Goal: Find contact information: Find contact information

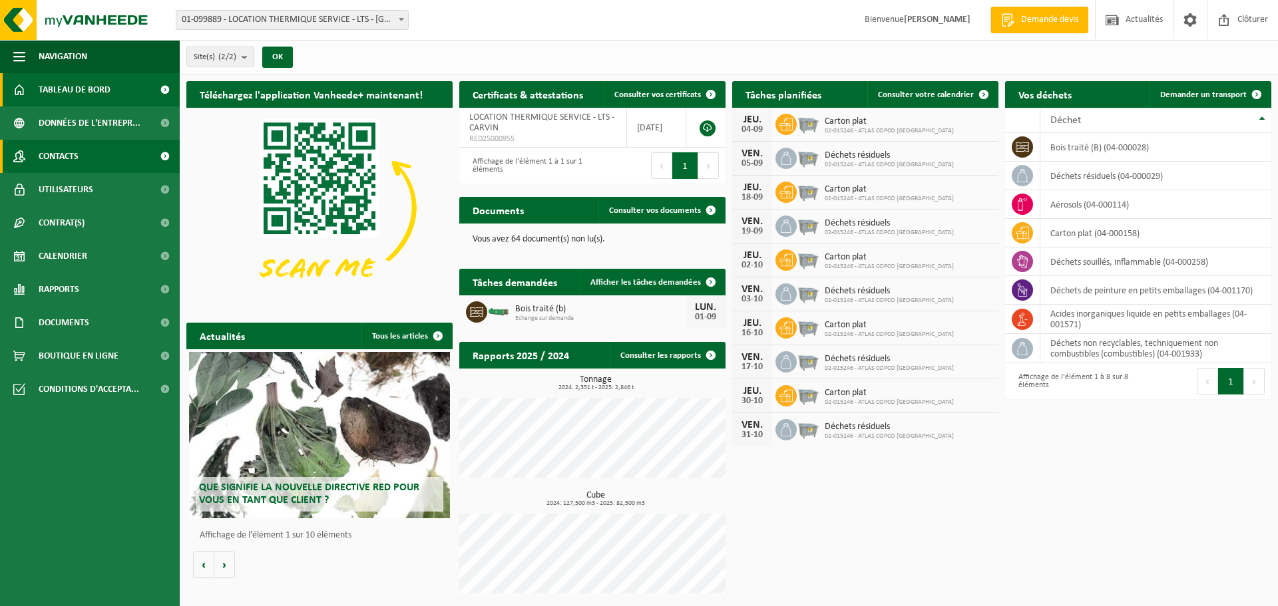
click at [86, 156] on link "Contacts" at bounding box center [90, 156] width 180 height 33
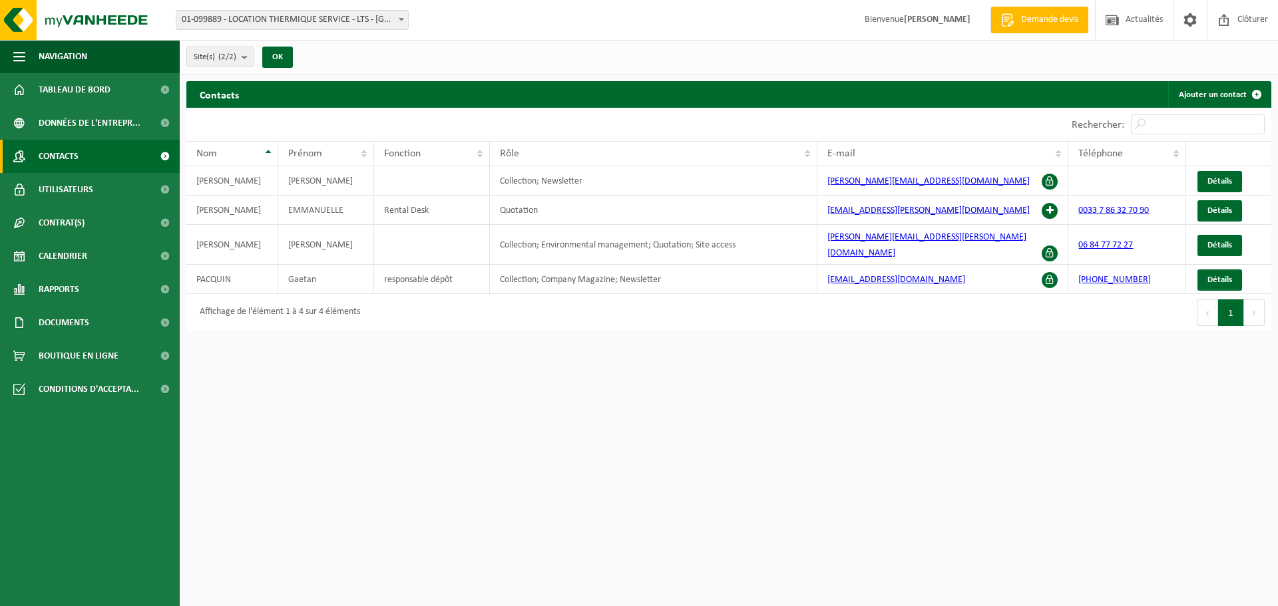
click at [397, 18] on span at bounding box center [401, 19] width 13 height 17
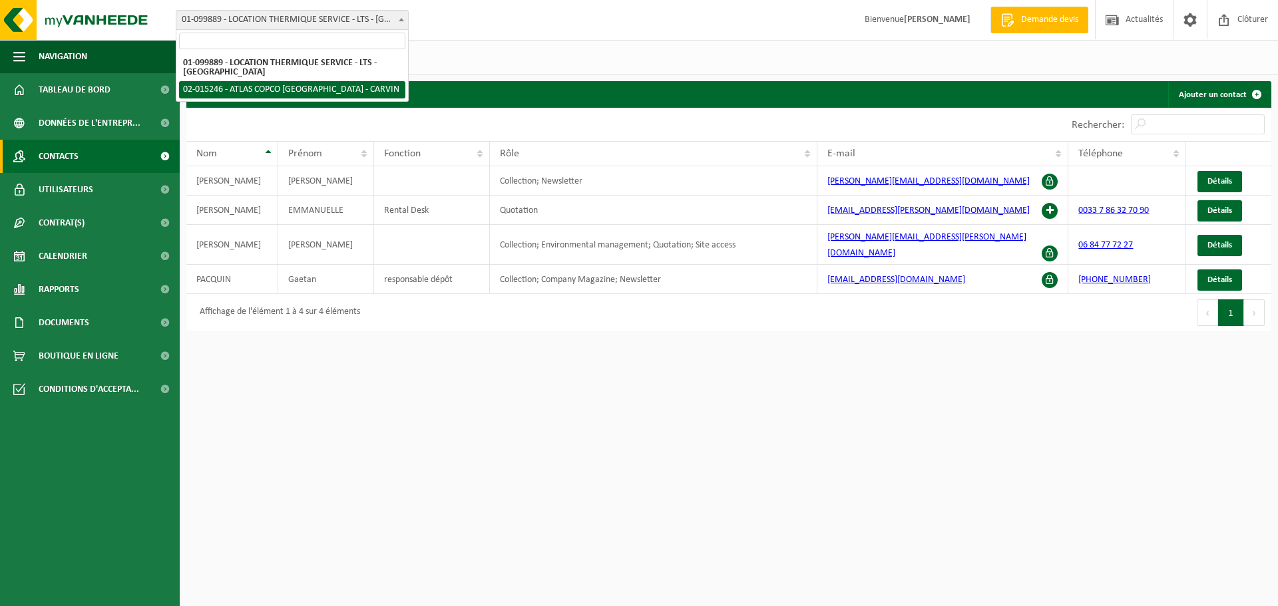
select select "28761"
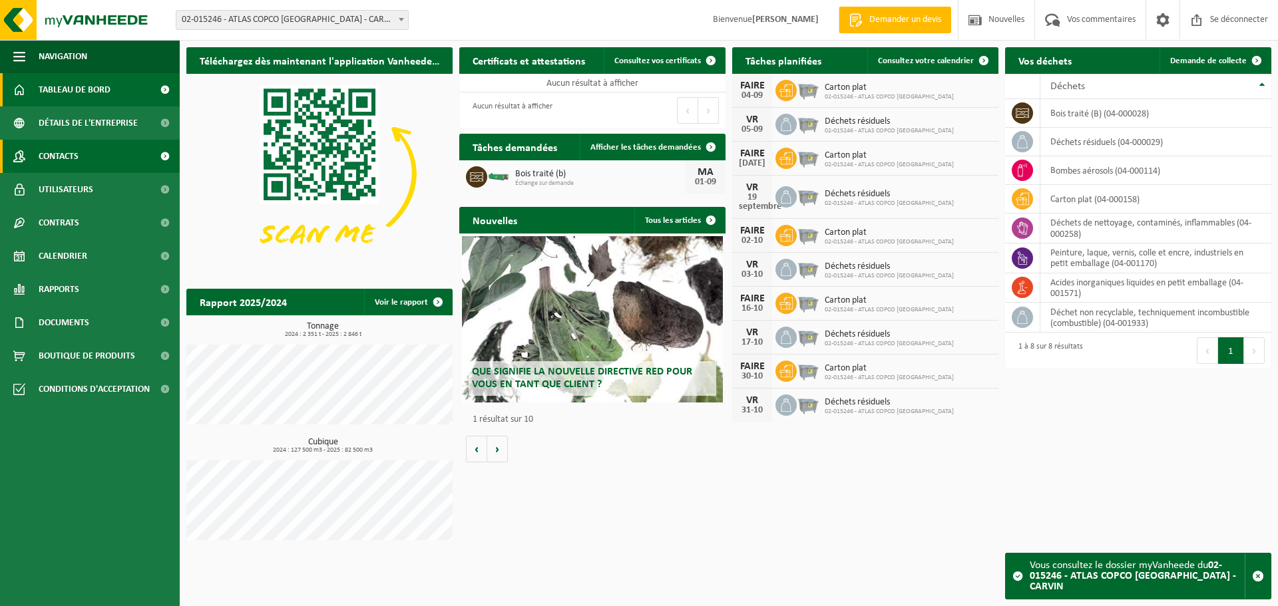
click at [68, 157] on font "Contacts" at bounding box center [59, 157] width 40 height 10
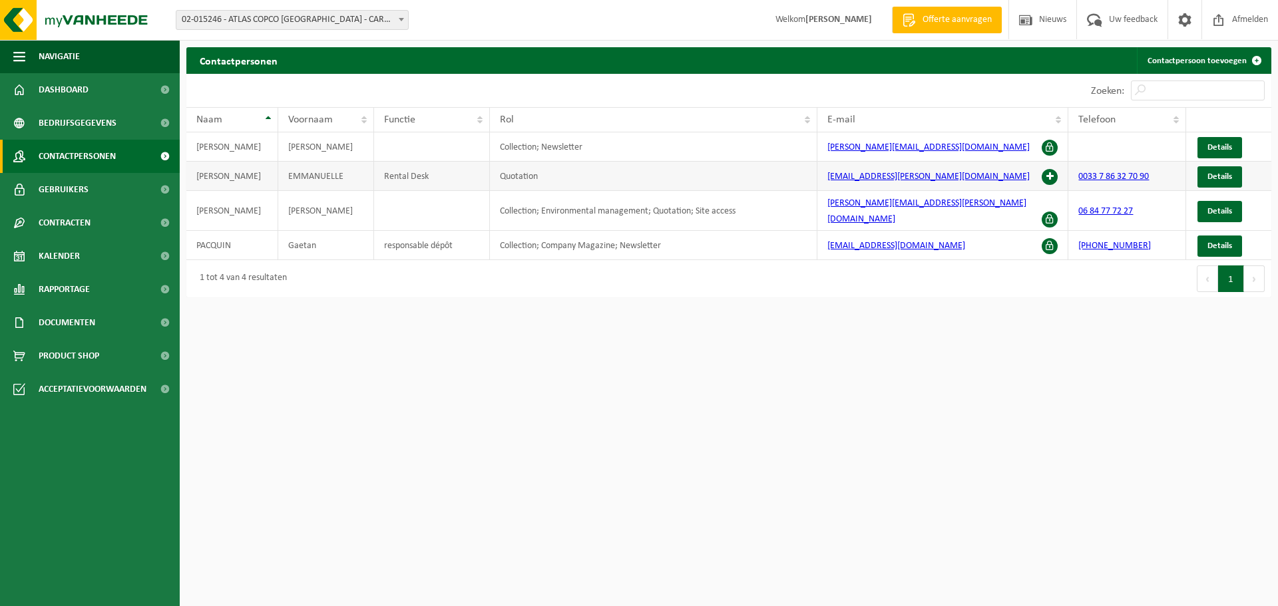
click at [1047, 175] on span at bounding box center [1049, 177] width 16 height 16
